Goal: Navigation & Orientation: Find specific page/section

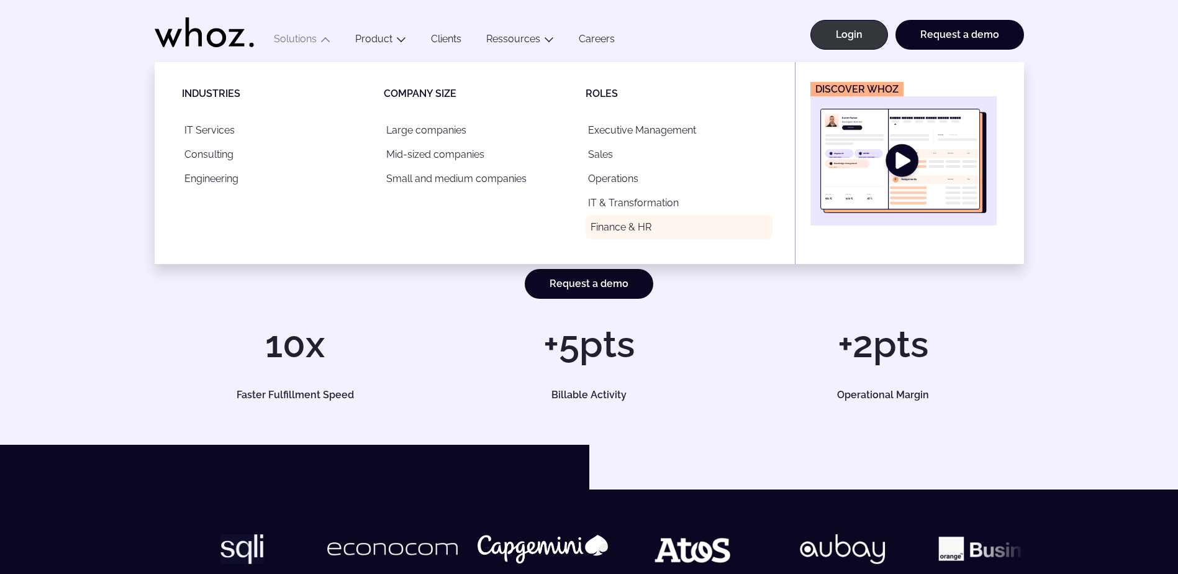
click at [620, 224] on link "Finance & HR" at bounding box center [679, 227] width 187 height 24
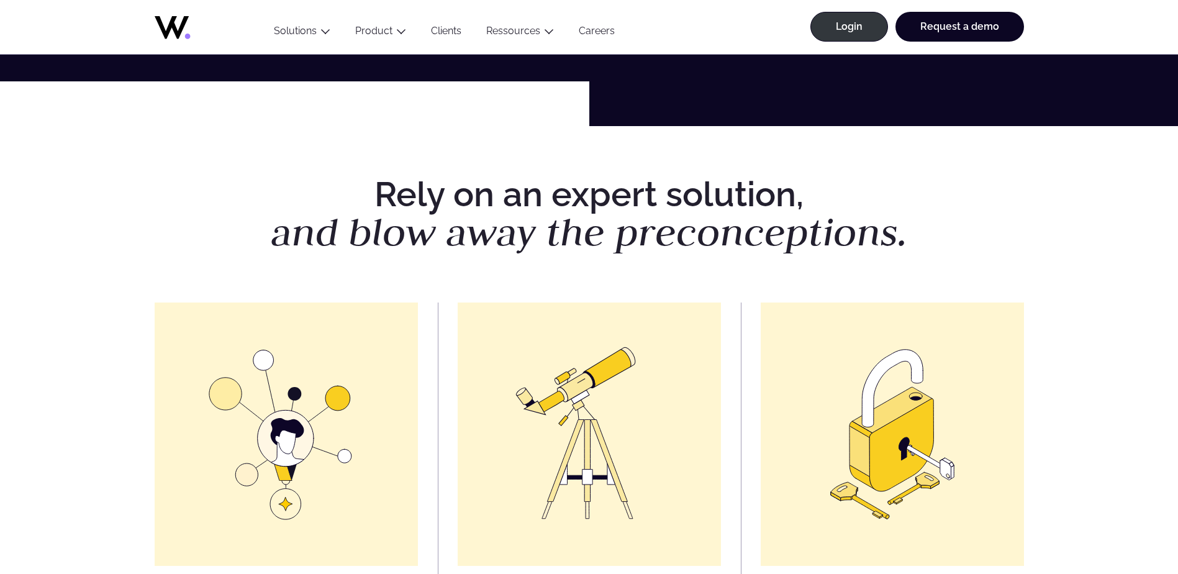
scroll to position [621, 0]
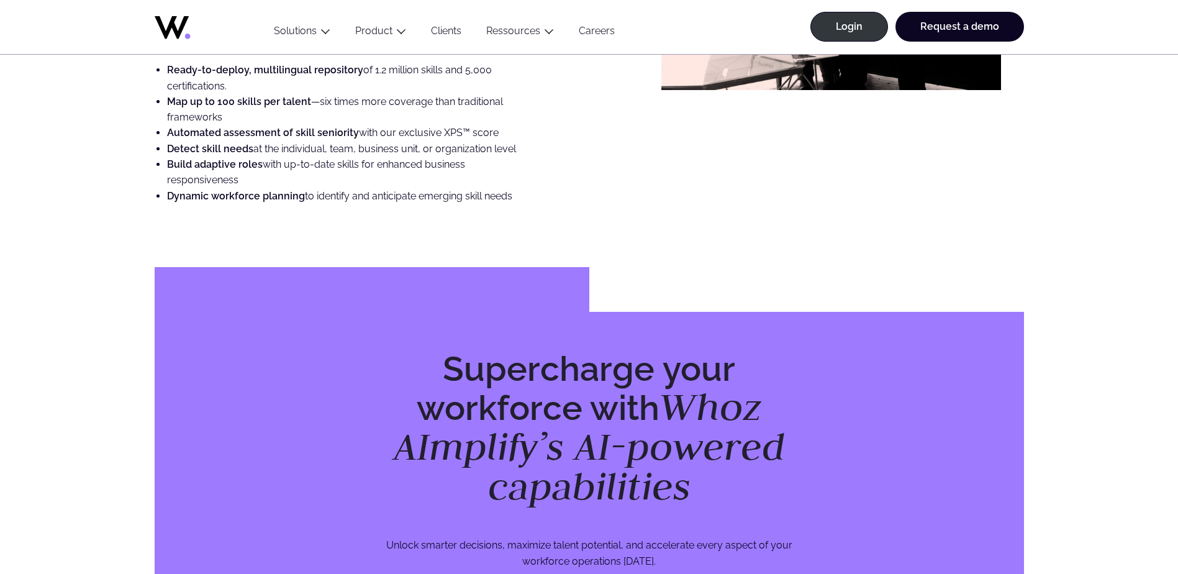
scroll to position [3615, 0]
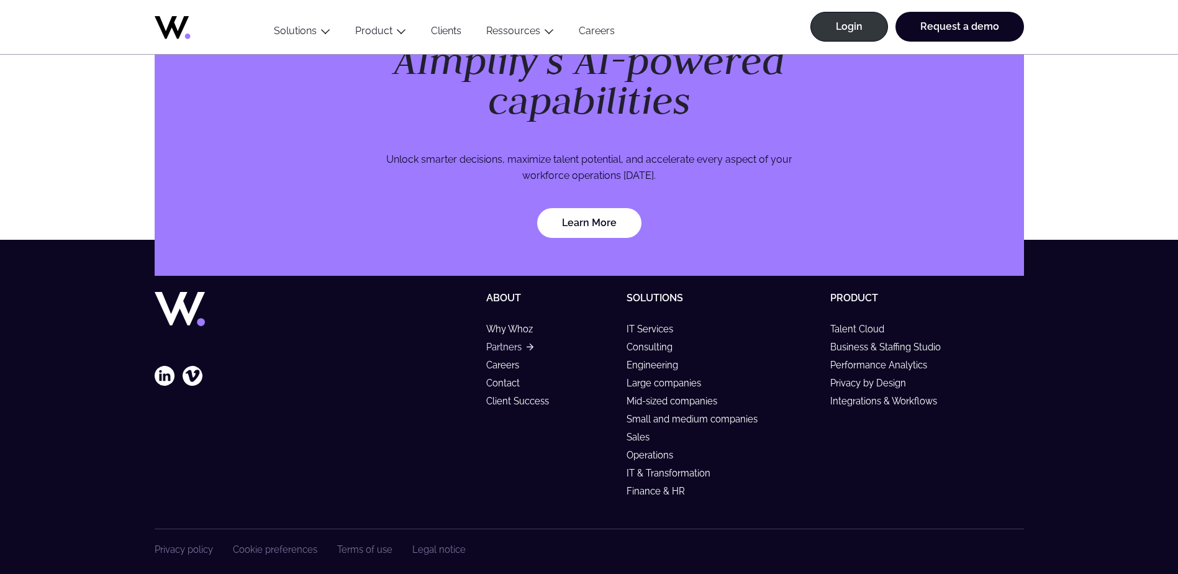
click at [512, 342] on link "Partners" at bounding box center [509, 347] width 47 height 11
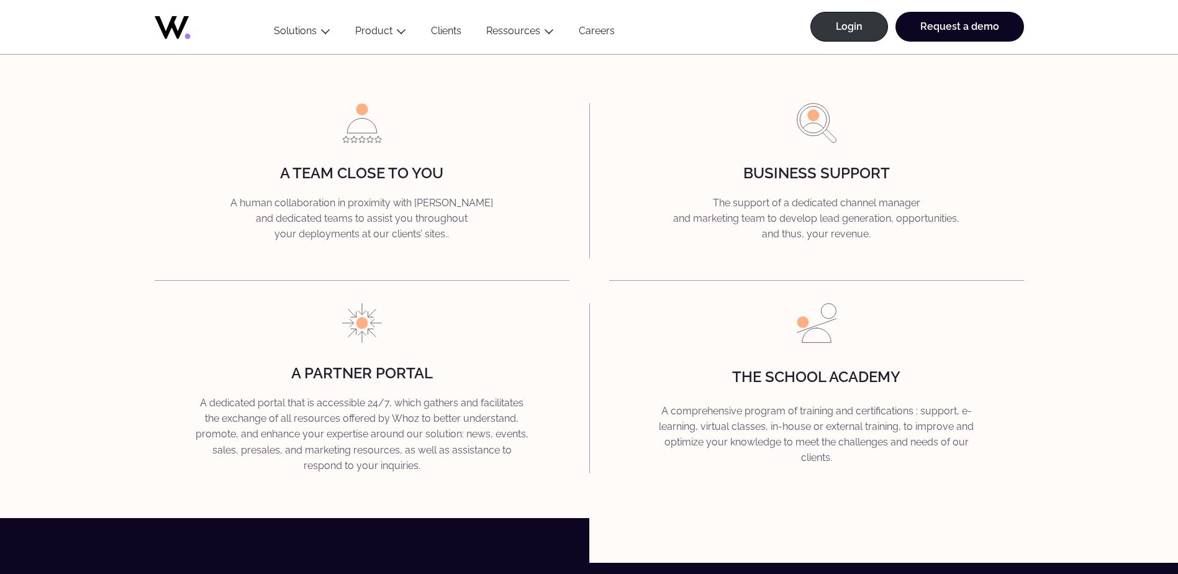
scroll to position [2422, 0]
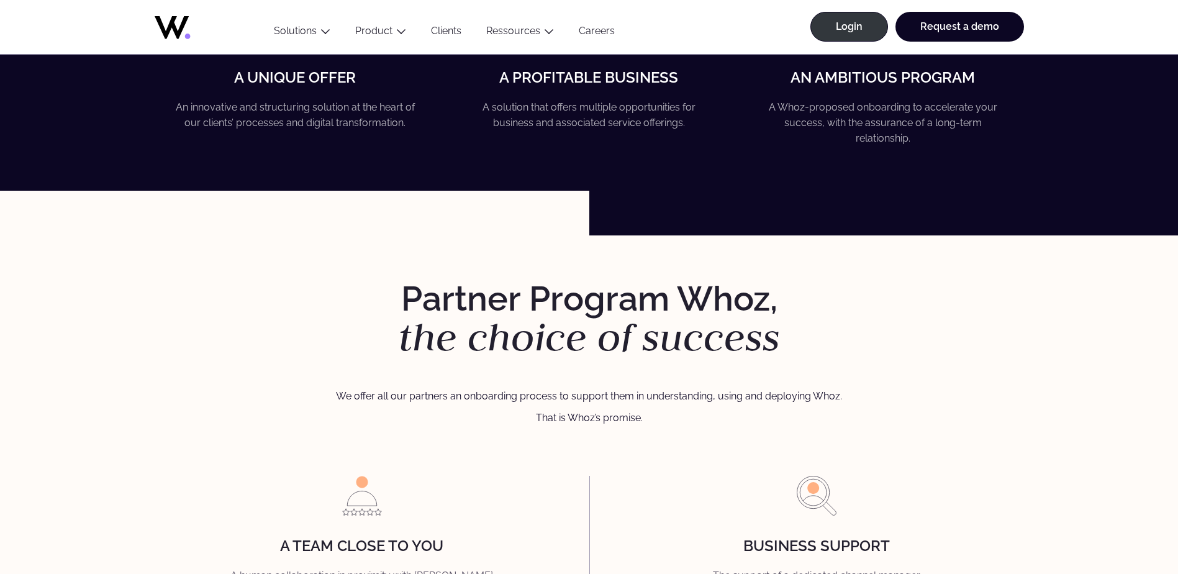
click at [601, 32] on link "Careers" at bounding box center [596, 33] width 61 height 17
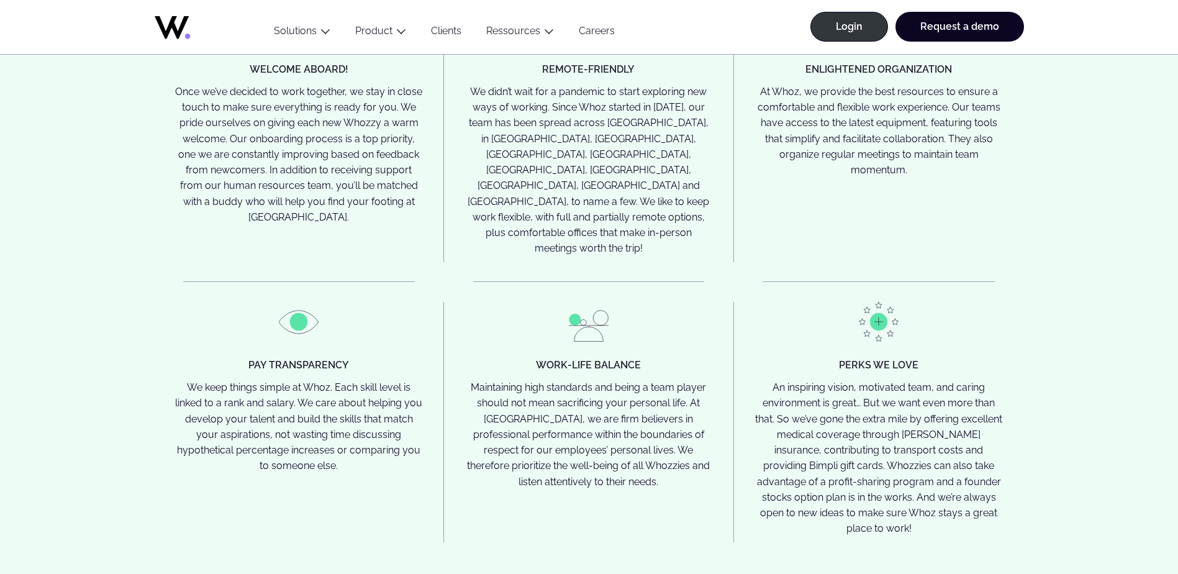
scroll to position [3167, 0]
